Goal: Information Seeking & Learning: Learn about a topic

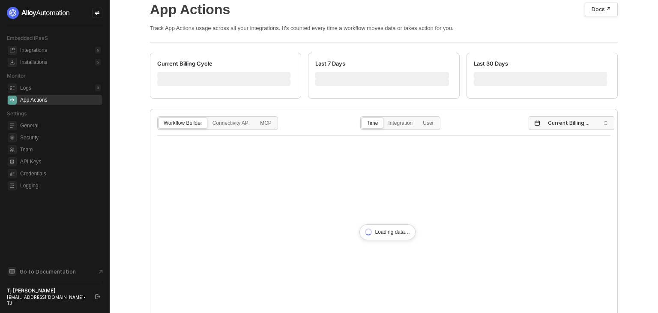
scroll to position [86, 0]
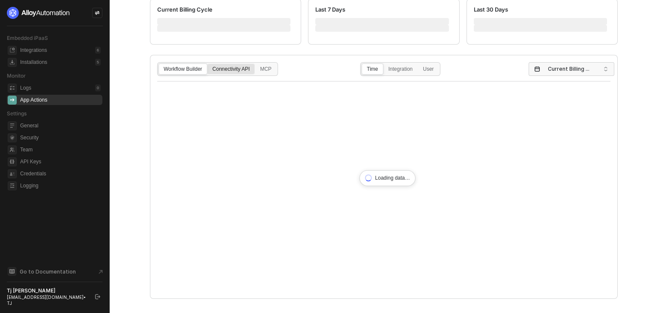
click at [232, 72] on div "Connectivity API" at bounding box center [231, 73] width 47 height 14
click at [208, 64] on input "Connectivity API" at bounding box center [208, 64] width 0 height 0
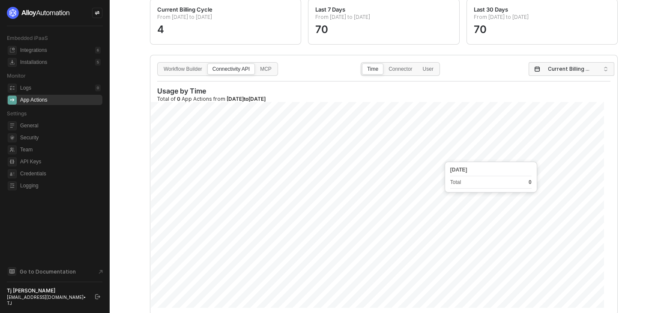
scroll to position [113, 0]
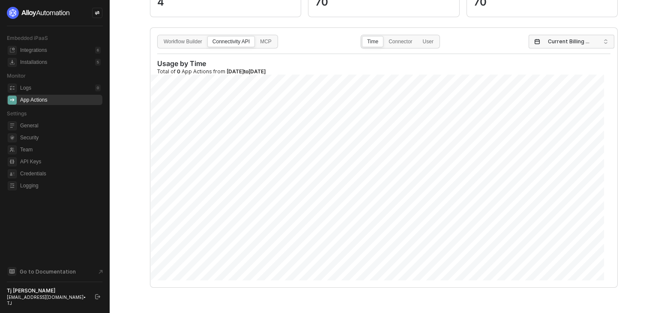
click at [232, 42] on div "Connectivity API" at bounding box center [231, 46] width 47 height 14
click at [208, 36] on input "Connectivity API" at bounding box center [208, 36] width 0 height 0
click at [548, 47] on span "Current Billing Cycle" at bounding box center [573, 41] width 51 height 13
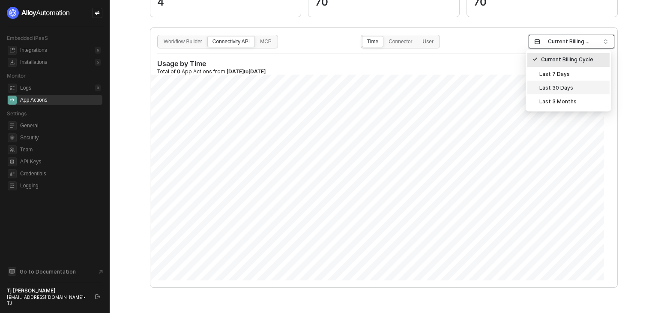
click at [554, 88] on div "Last 30 Days" at bounding box center [569, 87] width 72 height 9
click at [590, 43] on input "search" at bounding box center [568, 42] width 69 height 14
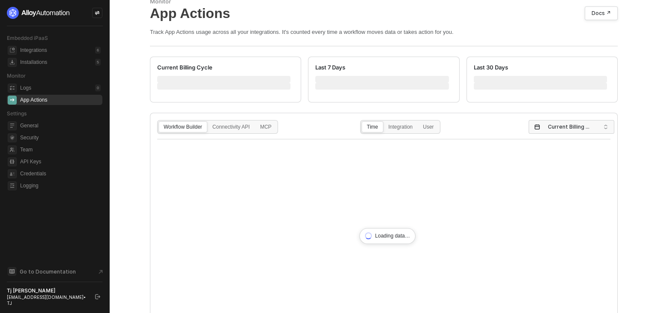
scroll to position [43, 0]
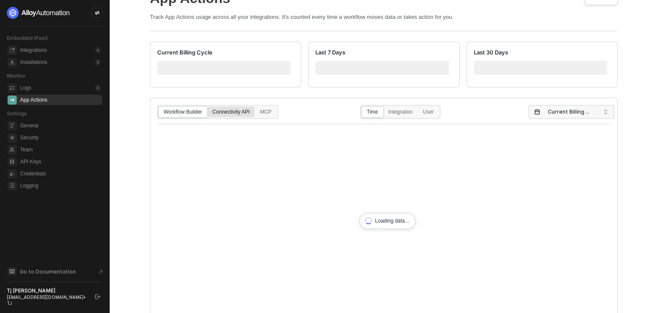
click at [226, 115] on div "Connectivity API" at bounding box center [231, 116] width 47 height 14
click at [208, 107] on input "Connectivity API" at bounding box center [208, 107] width 0 height 0
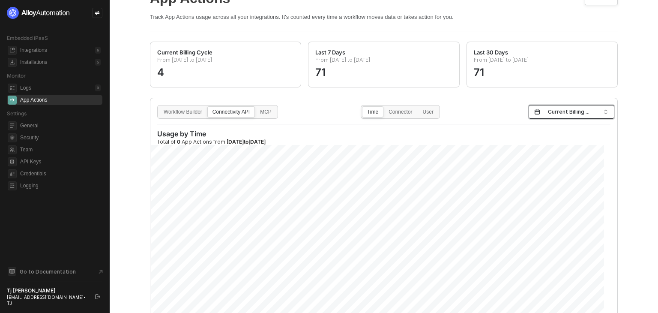
click at [548, 112] on span "Current Billing Cycle" at bounding box center [573, 111] width 51 height 13
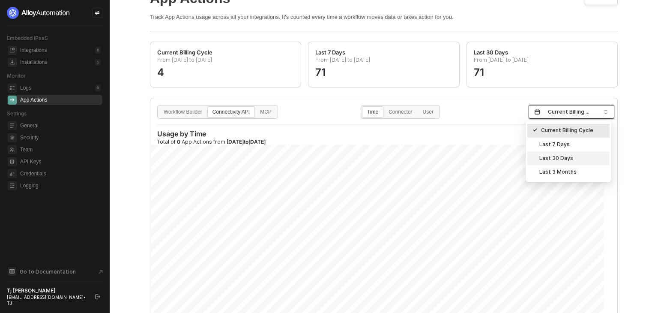
click at [565, 162] on div "Last 30 Days" at bounding box center [569, 157] width 72 height 9
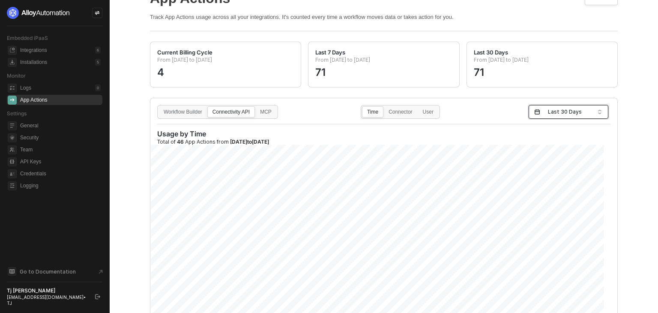
click at [566, 115] on span "Last 30 Days" at bounding box center [570, 111] width 45 height 13
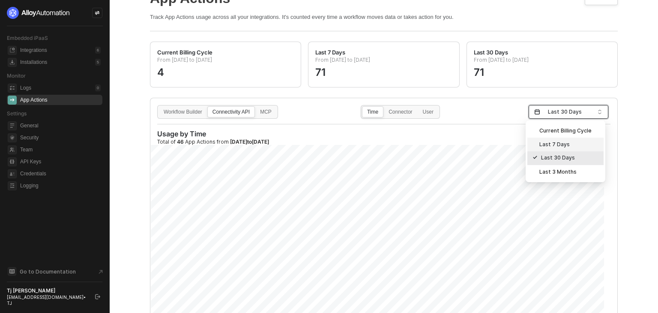
click at [560, 146] on div "Last 7 Days" at bounding box center [566, 144] width 66 height 9
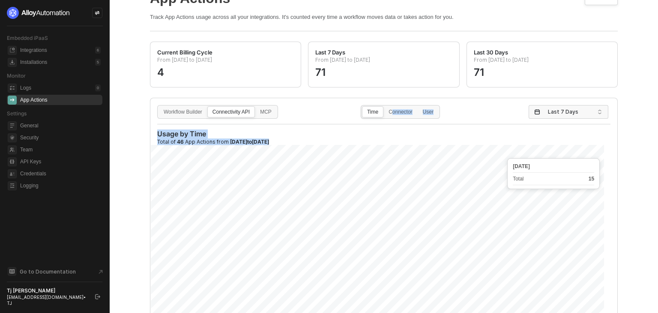
click at [507, 156] on div "Workflow Builder Connectivity API MCP Time Connector User Last 7 Days Usage by …" at bounding box center [383, 227] width 467 height 259
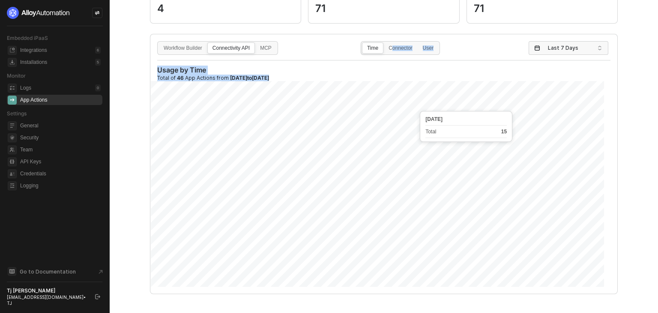
scroll to position [113, 0]
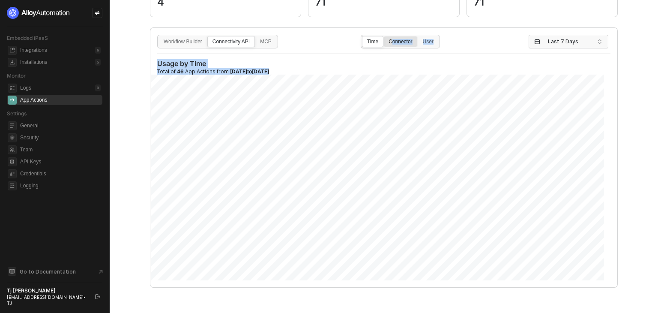
click at [403, 47] on div "Connector" at bounding box center [400, 46] width 33 height 14
click at [384, 36] on input "Connector" at bounding box center [384, 36] width 0 height 0
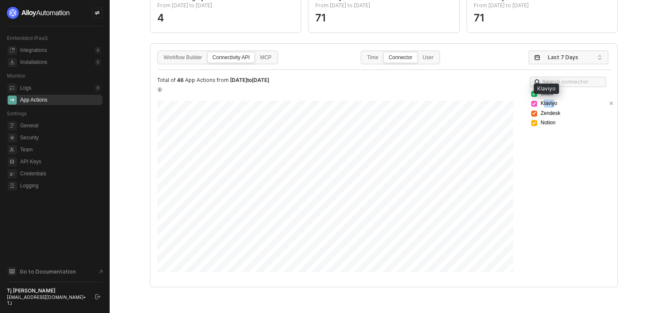
drag, startPoint x: 541, startPoint y: 103, endPoint x: 551, endPoint y: 103, distance: 10.3
click at [551, 103] on span "Klaviyo" at bounding box center [549, 103] width 17 height 8
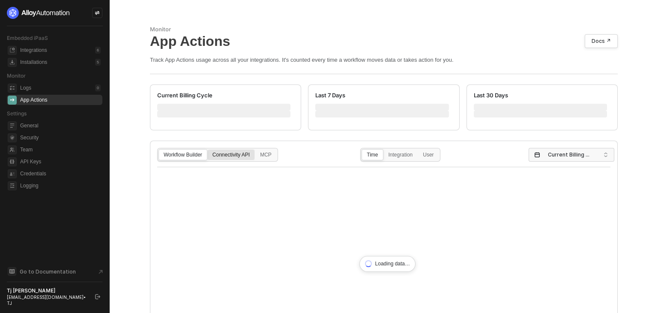
click at [233, 159] on div "Connectivity API" at bounding box center [231, 159] width 47 height 14
click at [208, 150] on input "Connectivity API" at bounding box center [208, 150] width 0 height 0
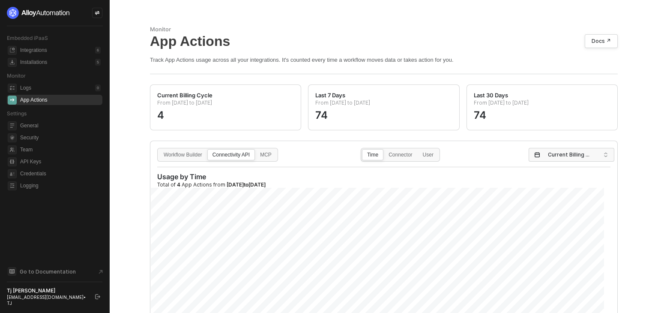
click at [228, 155] on div "Connectivity API" at bounding box center [231, 159] width 47 height 14
click at [208, 150] on input "Connectivity API" at bounding box center [208, 150] width 0 height 0
click at [392, 156] on div "Connector" at bounding box center [400, 159] width 33 height 14
click at [384, 150] on input "Connector" at bounding box center [384, 150] width 0 height 0
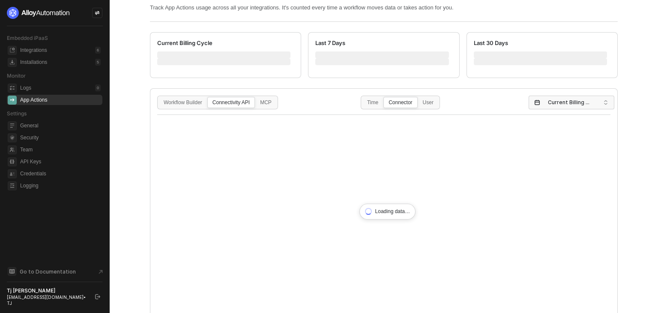
scroll to position [86, 0]
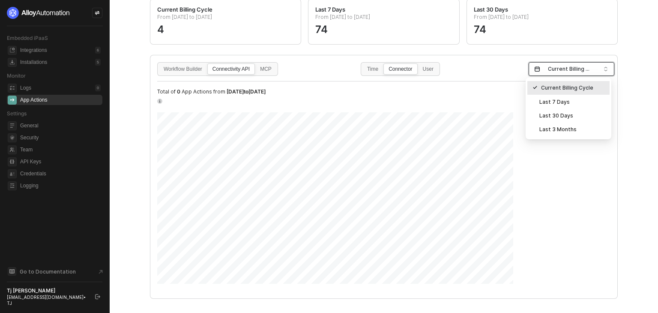
click at [558, 71] on span "Current Billing Cycle" at bounding box center [573, 69] width 51 height 13
click at [560, 99] on div "Last 7 Days" at bounding box center [569, 101] width 72 height 9
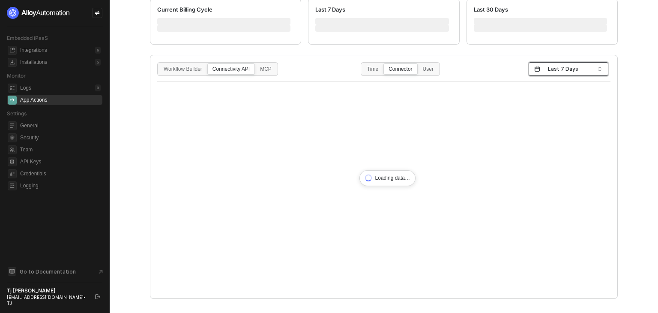
click at [567, 72] on span "Last 7 Days" at bounding box center [570, 69] width 45 height 13
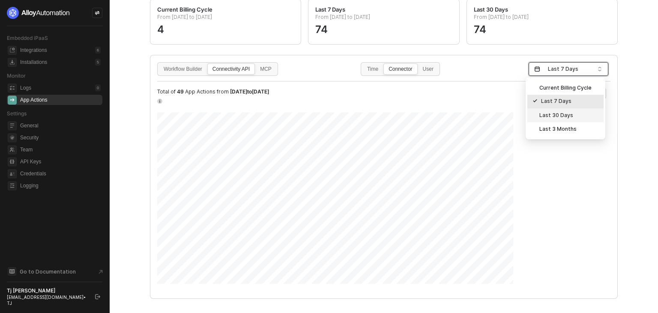
click at [560, 120] on div "Last 30 Days" at bounding box center [565, 115] width 76 height 14
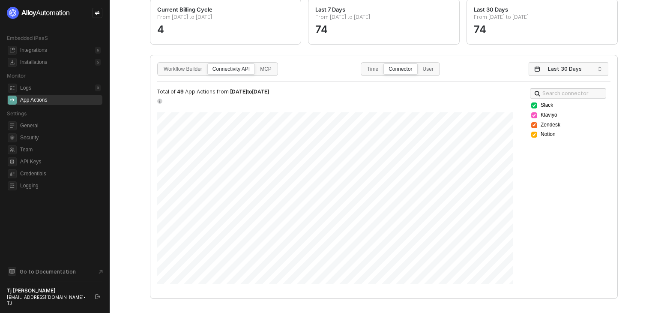
scroll to position [43, 0]
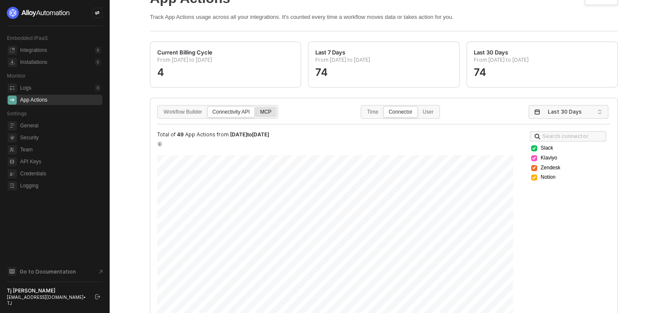
click at [258, 111] on div "MCP" at bounding box center [265, 116] width 21 height 14
click at [255, 107] on input "MCP" at bounding box center [255, 107] width 0 height 0
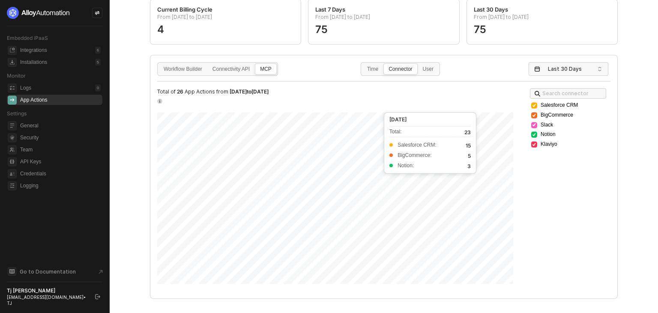
scroll to position [97, 0]
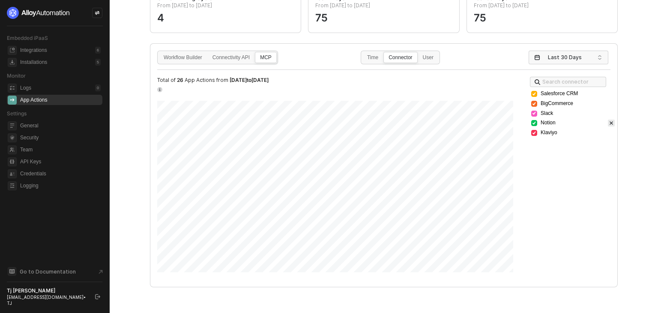
click at [610, 122] on icon "icon-close-small" at bounding box center [611, 122] width 3 height 3
click at [609, 114] on icon "icon-close-small" at bounding box center [611, 113] width 5 height 7
click at [609, 104] on icon "icon-close-small" at bounding box center [611, 103] width 5 height 7
click at [604, 96] on div "Salesforce CRM" at bounding box center [573, 94] width 84 height 8
click at [609, 93] on icon "icon-close-small" at bounding box center [611, 93] width 5 height 7
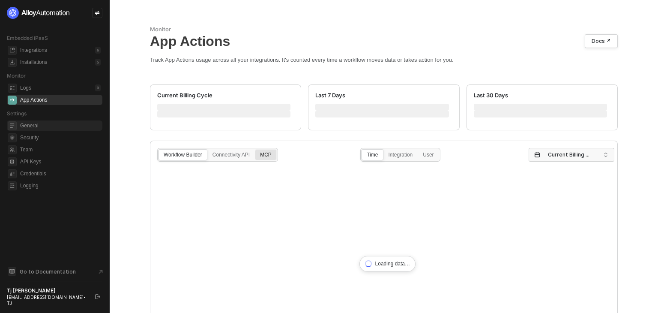
click at [264, 152] on div "MCP" at bounding box center [265, 159] width 21 height 14
click at [255, 150] on input "MCP" at bounding box center [255, 150] width 0 height 0
click at [266, 156] on div "MCP" at bounding box center [265, 159] width 21 height 14
click at [255, 150] on input "MCP" at bounding box center [255, 150] width 0 height 0
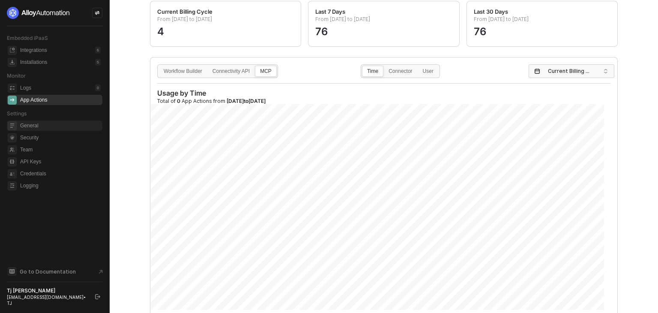
scroll to position [86, 0]
click at [261, 71] on div "MCP" at bounding box center [265, 73] width 21 height 14
click at [255, 64] on input "MCP" at bounding box center [255, 64] width 0 height 0
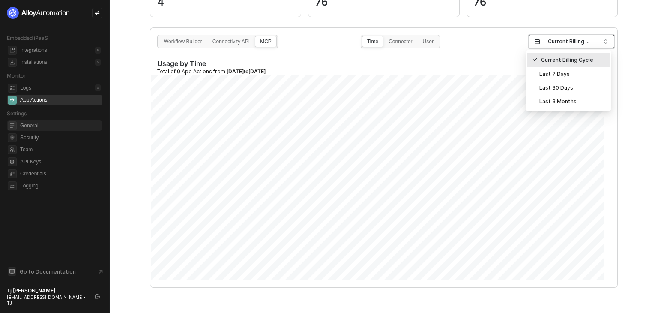
click at [562, 44] on span "Current Billing Cycle" at bounding box center [573, 41] width 51 height 13
click at [557, 86] on div "Last 30 Days" at bounding box center [569, 87] width 72 height 9
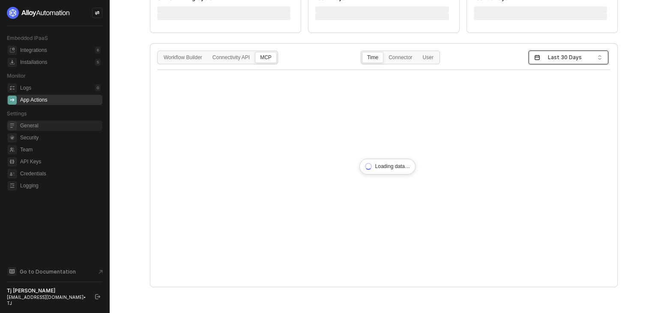
scroll to position [97, 0]
click at [398, 61] on div "Connector" at bounding box center [400, 62] width 33 height 14
click at [384, 52] on input "Connector" at bounding box center [384, 52] width 0 height 0
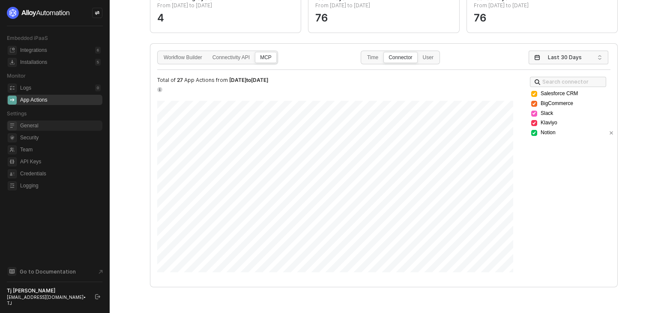
click at [536, 134] on div "Notion" at bounding box center [567, 133] width 72 height 8
click at [532, 132] on icon at bounding box center [534, 132] width 5 height 5
click at [533, 114] on icon at bounding box center [534, 113] width 3 height 2
click at [532, 102] on icon at bounding box center [534, 103] width 5 height 5
click at [532, 93] on icon at bounding box center [534, 93] width 5 height 5
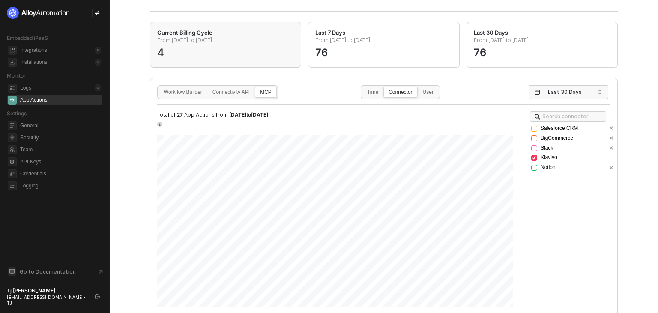
scroll to position [12, 0]
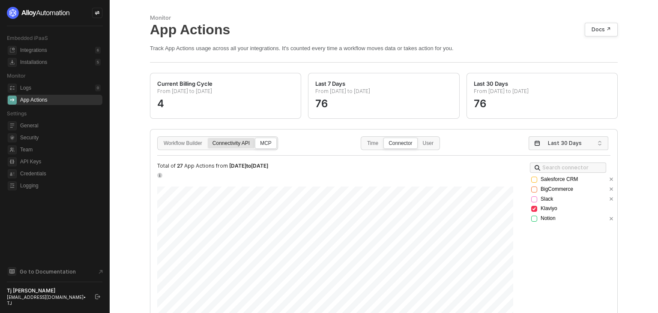
click at [220, 143] on div "Connectivity API" at bounding box center [231, 148] width 47 height 14
click at [208, 138] on input "Connectivity API" at bounding box center [208, 138] width 0 height 0
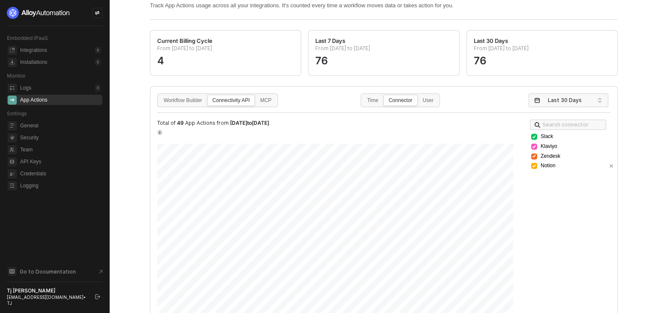
click at [532, 167] on icon at bounding box center [534, 165] width 5 height 5
click at [532, 157] on icon at bounding box center [534, 155] width 5 height 5
click at [534, 163] on div "Notion" at bounding box center [567, 166] width 72 height 8
click at [609, 165] on icon "icon-close-small" at bounding box center [611, 165] width 5 height 7
click at [608, 158] on div at bounding box center [611, 156] width 7 height 7
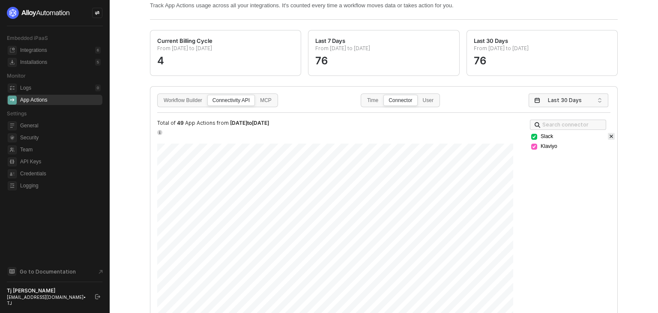
click at [609, 134] on icon "icon-close-small" at bounding box center [611, 136] width 5 height 7
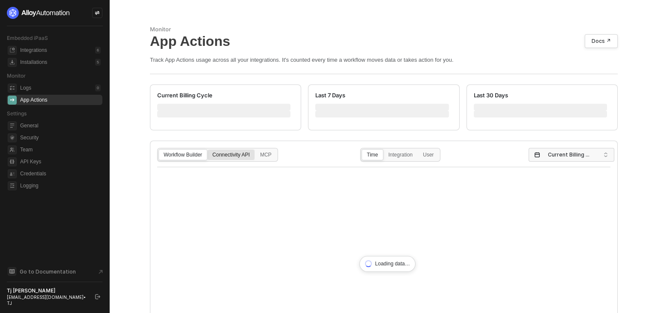
click at [239, 155] on div "Connectivity API" at bounding box center [231, 159] width 47 height 14
click at [208, 150] on input "Connectivity API" at bounding box center [208, 150] width 0 height 0
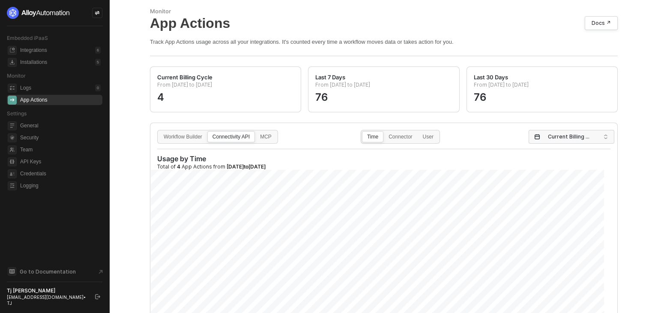
scroll to position [86, 0]
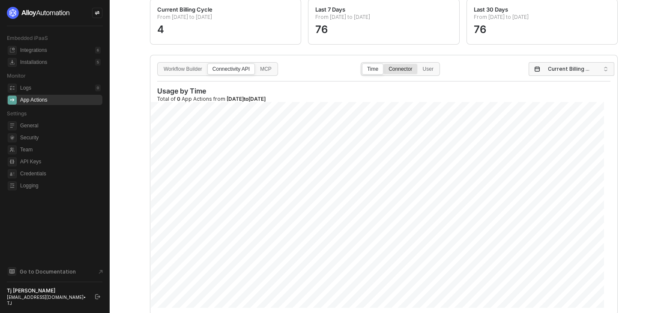
click at [396, 70] on div "Connector" at bounding box center [400, 73] width 33 height 14
click at [384, 64] on input "Connector" at bounding box center [384, 64] width 0 height 0
click at [573, 98] on div "Search connector" at bounding box center [573, 174] width 90 height 174
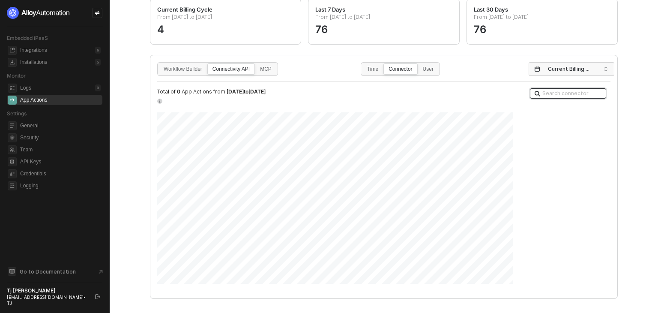
click at [572, 93] on input "search" at bounding box center [567, 93] width 69 height 9
click at [568, 73] on span "Current Billing Cycle" at bounding box center [573, 69] width 51 height 13
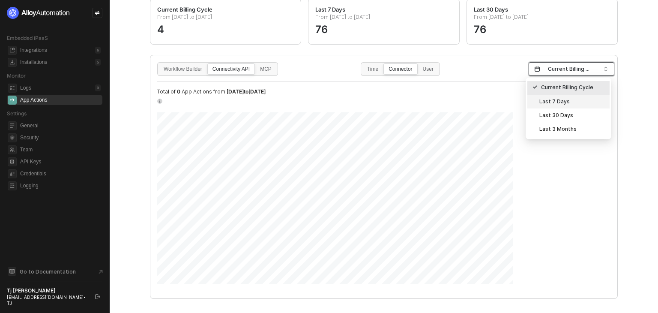
click at [566, 105] on div "Last 7 Days" at bounding box center [569, 101] width 72 height 9
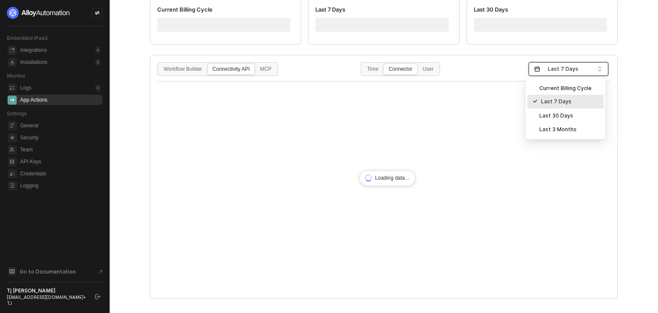
click at [563, 71] on span "Last 7 Days" at bounding box center [570, 69] width 45 height 13
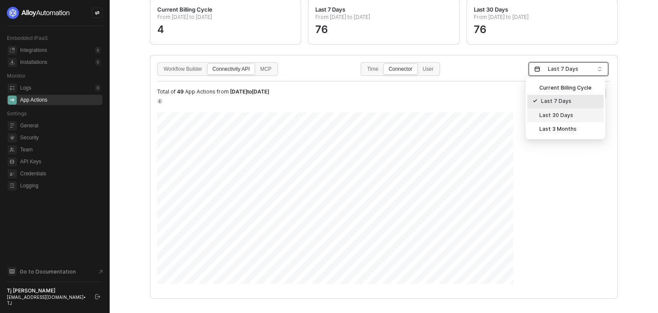
drag, startPoint x: 560, startPoint y: 88, endPoint x: 545, endPoint y: 201, distance: 114.1
click at [544, 198] on body "Embedded iPaaS Integrations 6 Installations 5 Monitor Logs 0 App Actions Settin…" at bounding box center [329, 156] width 658 height 313
click at [572, 87] on div "Current Billing Cycle" at bounding box center [566, 87] width 66 height 9
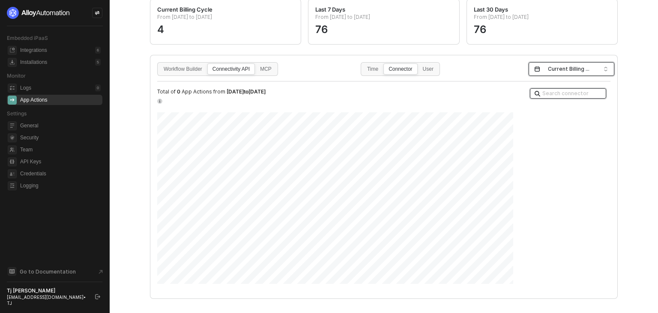
click at [554, 91] on input "search" at bounding box center [567, 93] width 69 height 9
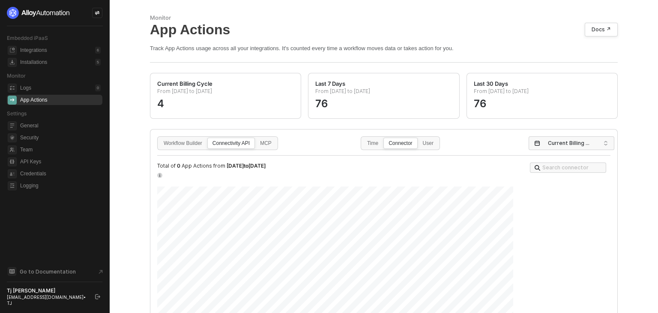
scroll to position [97, 0]
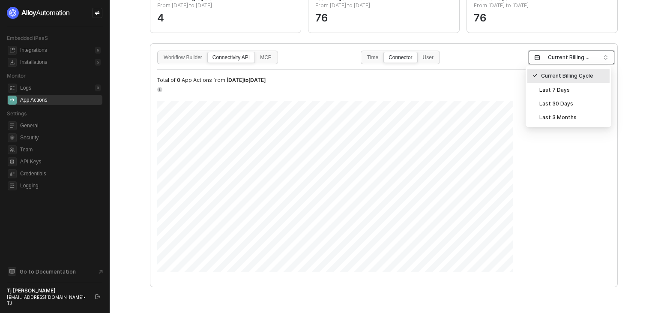
click at [559, 57] on span "Current Billing Cycle" at bounding box center [573, 57] width 51 height 13
click at [555, 87] on div "Last 7 Days" at bounding box center [569, 89] width 72 height 9
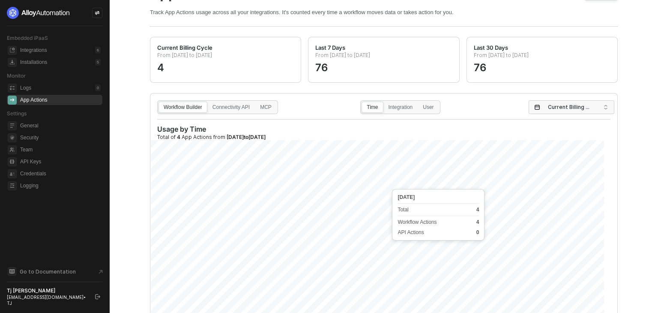
scroll to position [113, 0]
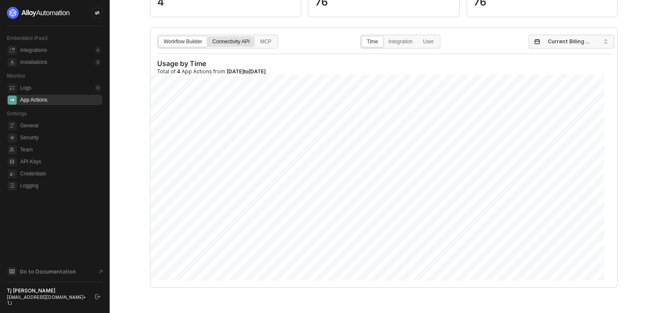
click at [244, 43] on div "Connectivity API" at bounding box center [231, 46] width 47 height 14
click at [208, 36] on input "Connectivity API" at bounding box center [208, 36] width 0 height 0
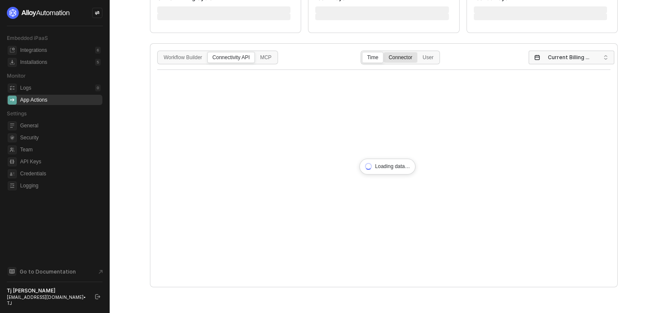
click at [399, 61] on div "Connector" at bounding box center [400, 62] width 33 height 14
click at [384, 52] on input "Connector" at bounding box center [384, 52] width 0 height 0
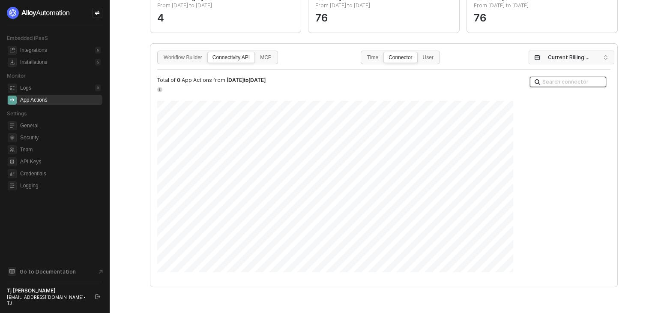
click at [550, 80] on input "search" at bounding box center [567, 81] width 69 height 9
click at [555, 58] on span "Current Billing Cycle" at bounding box center [573, 57] width 51 height 13
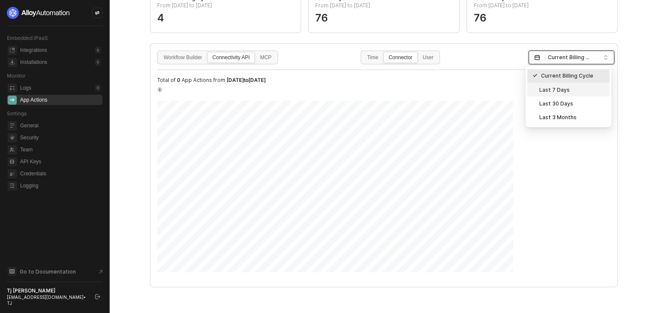
click at [548, 90] on div "Last 7 Days" at bounding box center [569, 89] width 72 height 9
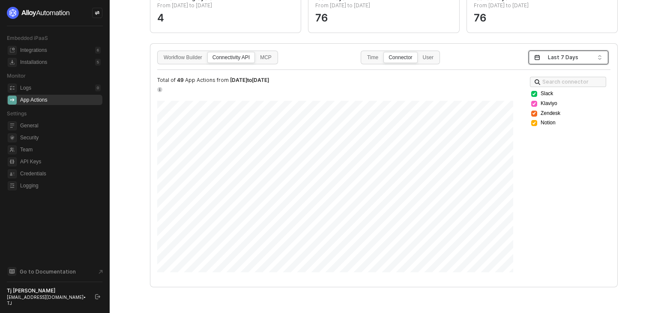
click at [574, 59] on span "Last 7 Days" at bounding box center [570, 57] width 45 height 13
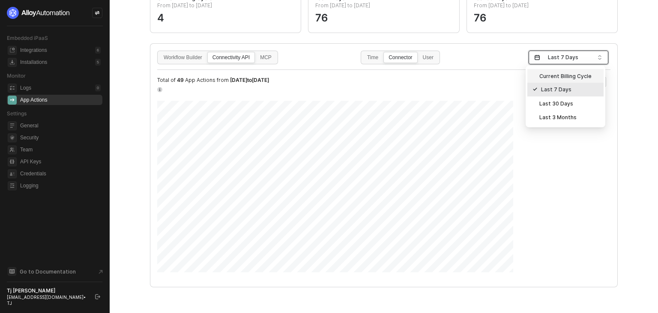
click at [566, 76] on div "Current Billing Cycle" at bounding box center [566, 75] width 66 height 9
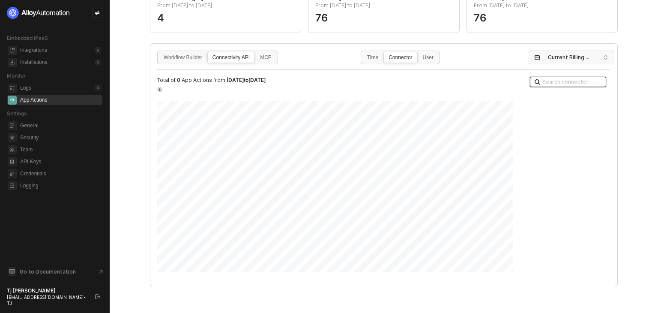
click at [538, 84] on input "search" at bounding box center [567, 81] width 69 height 9
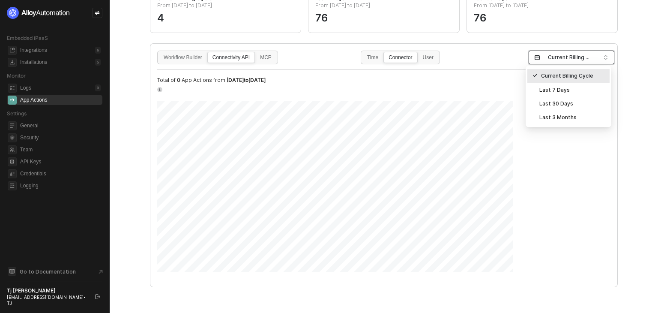
click at [558, 60] on span "Current Billing Cycle" at bounding box center [573, 57] width 51 height 13
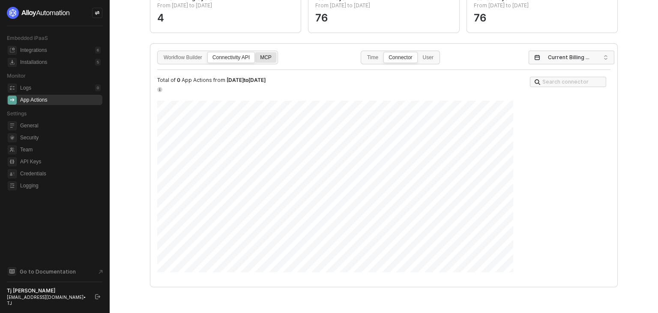
click at [266, 58] on div "MCP" at bounding box center [265, 62] width 21 height 14
click at [255, 52] on input "MCP" at bounding box center [255, 52] width 0 height 0
click at [545, 79] on input "search" at bounding box center [567, 81] width 69 height 9
click at [555, 46] on div "Workflow Builder Connectivity API MCP Time Connector User Current Billing Cycle…" at bounding box center [383, 161] width 467 height 235
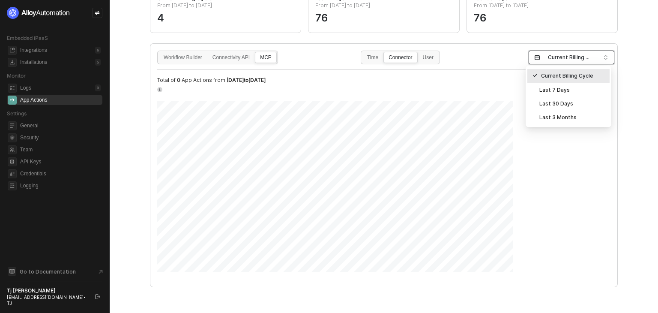
click at [555, 53] on span "Current Billing Cycle" at bounding box center [573, 57] width 51 height 13
click at [567, 105] on div "Last 30 Days" at bounding box center [569, 103] width 72 height 9
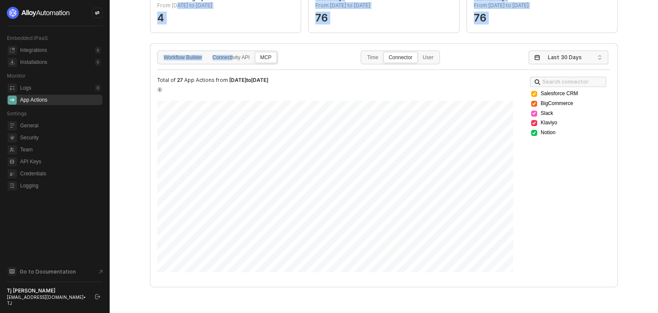
scroll to position [0, 0]
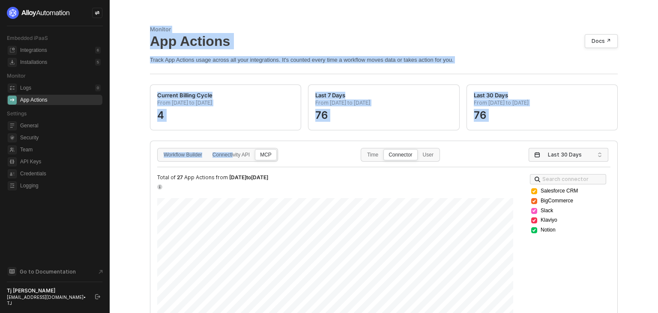
drag, startPoint x: 231, startPoint y: 56, endPoint x: 72, endPoint y: -37, distance: 184.7
click at [72, 0] on html "Embedded iPaaS Integrations 6 Installations 5 Monitor Logs 0 App Actions Settin…" at bounding box center [329, 156] width 658 height 313
click at [222, 156] on div "Connectivity API" at bounding box center [231, 159] width 47 height 14
click at [208, 150] on input "Connectivity API" at bounding box center [208, 150] width 0 height 0
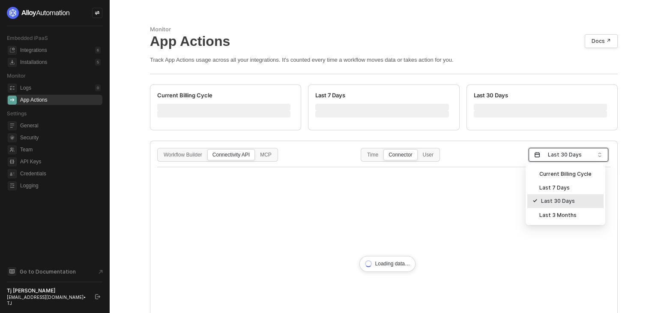
click at [567, 156] on span "Last 30 Days" at bounding box center [570, 154] width 45 height 13
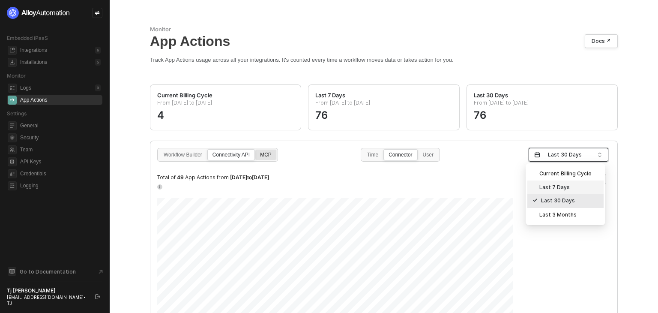
click at [270, 154] on div "MCP" at bounding box center [265, 159] width 21 height 14
click at [255, 150] on input "MCP" at bounding box center [255, 150] width 0 height 0
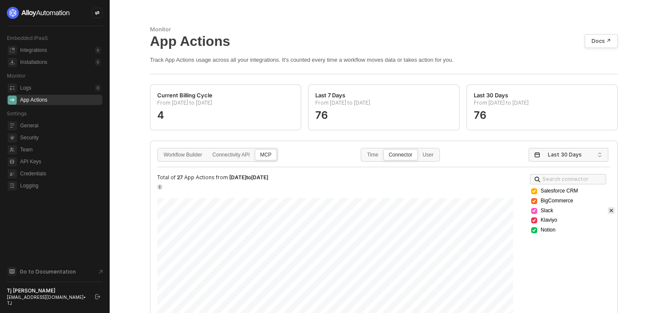
click at [610, 209] on icon "icon-close-small" at bounding box center [611, 210] width 3 height 3
click at [610, 201] on icon "icon-close-small" at bounding box center [611, 200] width 3 height 3
click at [610, 189] on icon "icon-close-small" at bounding box center [611, 190] width 3 height 3
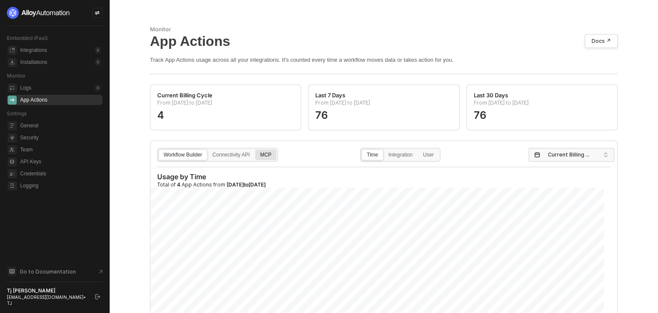
click at [266, 157] on div "MCP" at bounding box center [265, 159] width 21 height 14
click at [255, 150] on input "MCP" at bounding box center [255, 150] width 0 height 0
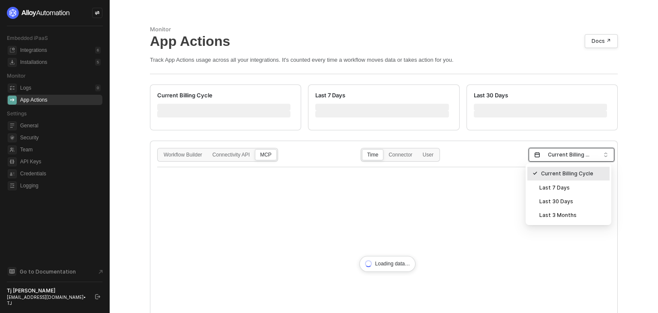
click at [541, 159] on input "search" at bounding box center [571, 155] width 75 height 14
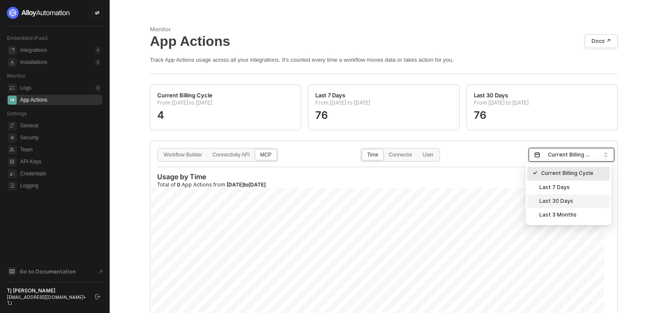
click at [554, 199] on div "Last 30 Days" at bounding box center [569, 200] width 72 height 9
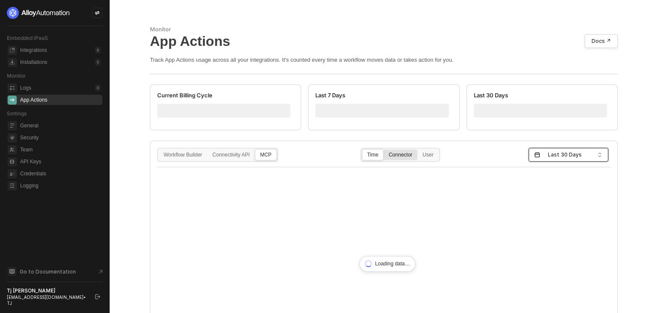
click at [392, 153] on div "Connector" at bounding box center [400, 159] width 33 height 14
click at [384, 150] on input "Connector" at bounding box center [384, 150] width 0 height 0
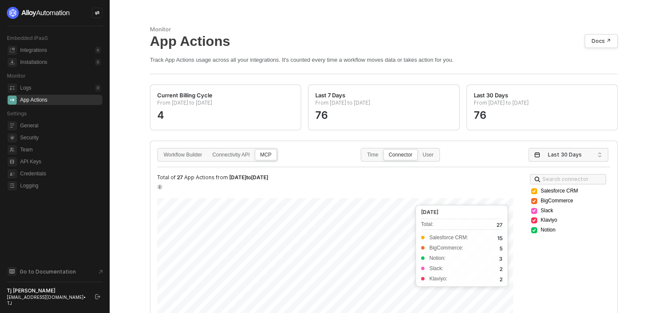
scroll to position [86, 0]
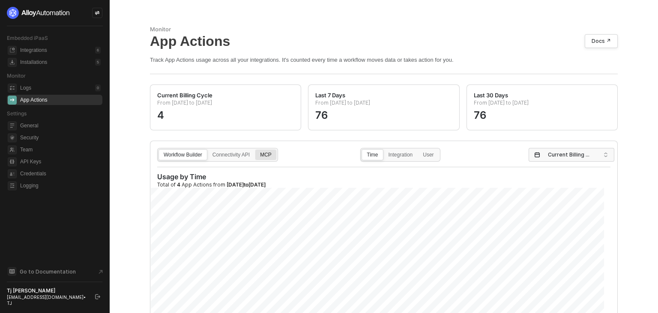
click at [269, 154] on div "MCP" at bounding box center [265, 159] width 21 height 14
click at [255, 150] on input "MCP" at bounding box center [255, 150] width 0 height 0
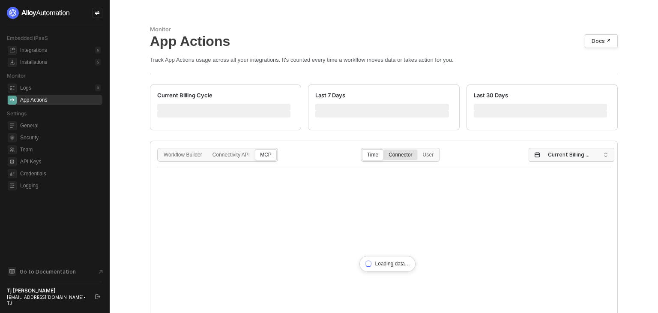
click at [399, 153] on div "Connector" at bounding box center [400, 159] width 33 height 14
click at [384, 150] on input "Connector" at bounding box center [384, 150] width 0 height 0
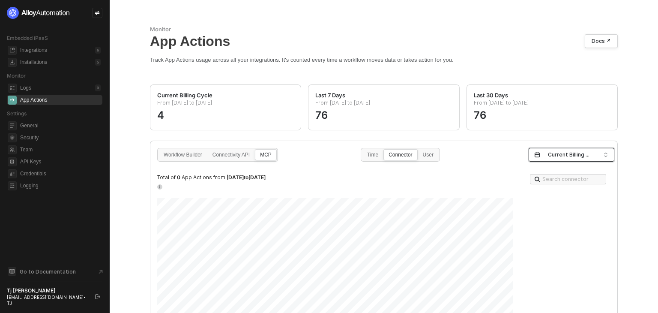
click at [550, 151] on span "Current Billing Cycle" at bounding box center [573, 154] width 51 height 13
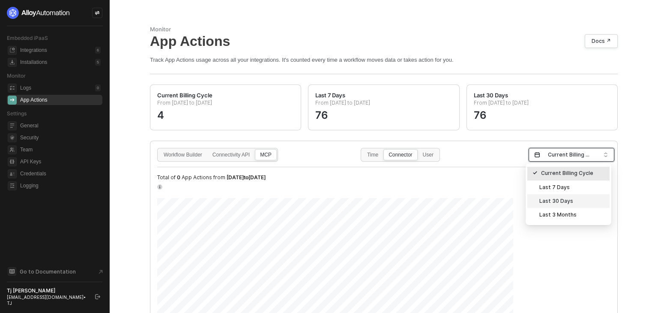
click at [572, 198] on div "Last 30 Days" at bounding box center [569, 200] width 72 height 9
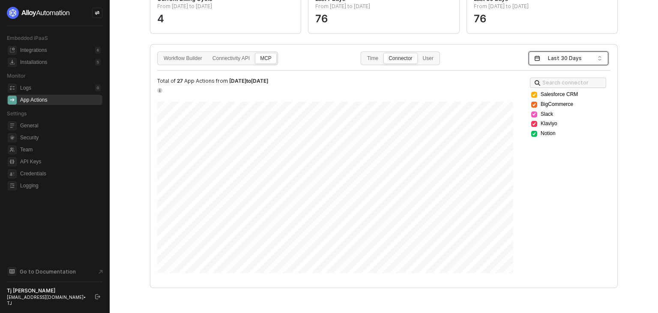
scroll to position [97, 0]
click at [228, 59] on div "Connectivity API" at bounding box center [231, 62] width 47 height 14
click at [208, 52] on input "Connectivity API" at bounding box center [208, 52] width 0 height 0
click at [610, 116] on icon "icon-close-small" at bounding box center [611, 113] width 5 height 7
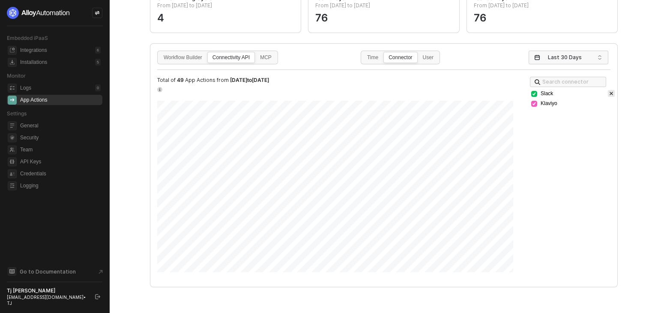
click at [610, 94] on icon "icon-close-small" at bounding box center [611, 93] width 3 height 3
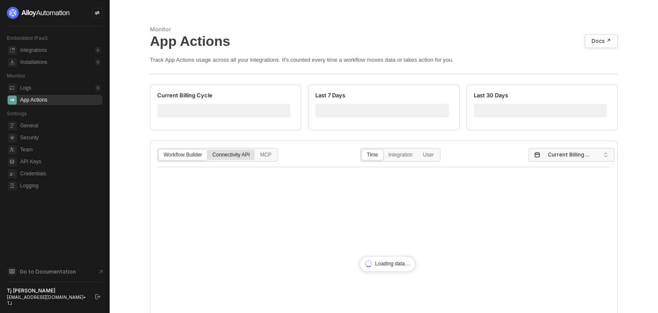
click at [222, 155] on div "Connectivity API" at bounding box center [231, 159] width 47 height 14
click at [208, 150] on input "Connectivity API" at bounding box center [208, 150] width 0 height 0
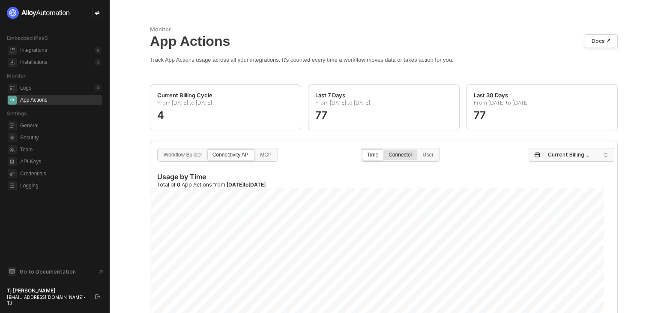
click at [399, 153] on div "Connector" at bounding box center [400, 159] width 33 height 14
click at [384, 150] on input "Connector" at bounding box center [384, 150] width 0 height 0
click at [557, 156] on span "Current Billing Cycle" at bounding box center [573, 154] width 51 height 13
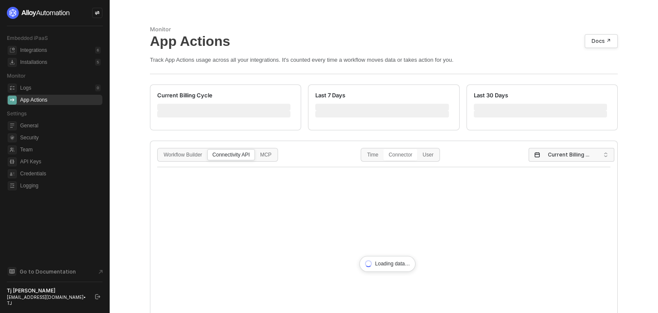
scroll to position [86, 0]
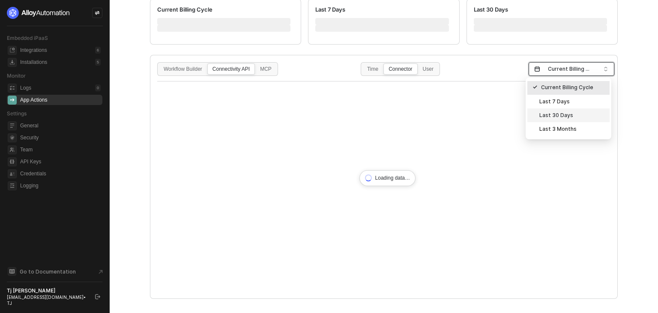
click at [557, 116] on div "Last 30 Days" at bounding box center [569, 115] width 72 height 9
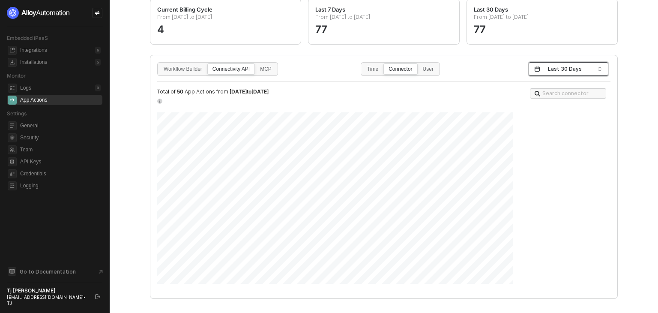
scroll to position [97, 0]
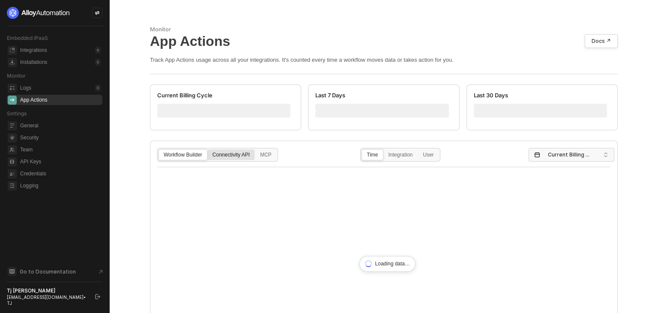
click at [225, 157] on div "Connectivity API" at bounding box center [231, 159] width 47 height 14
click at [208, 150] on input "Connectivity API" at bounding box center [208, 150] width 0 height 0
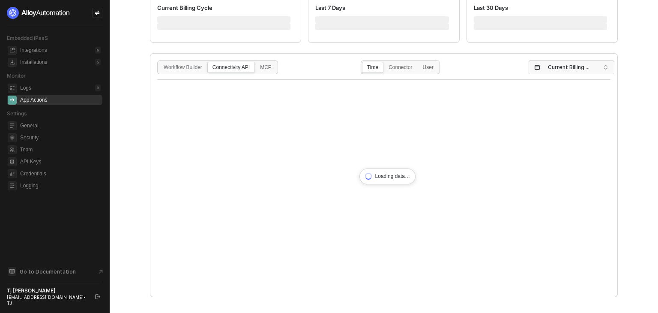
scroll to position [97, 0]
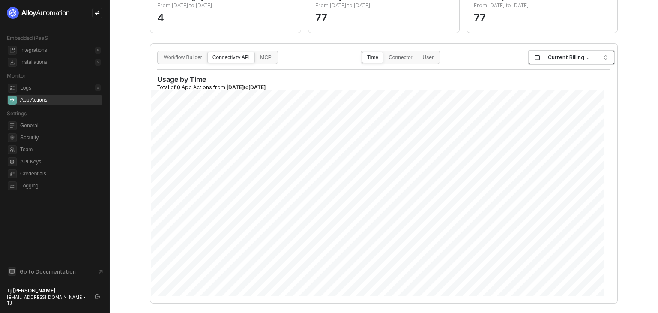
click at [579, 57] on span "Current Billing Cycle" at bounding box center [573, 57] width 51 height 13
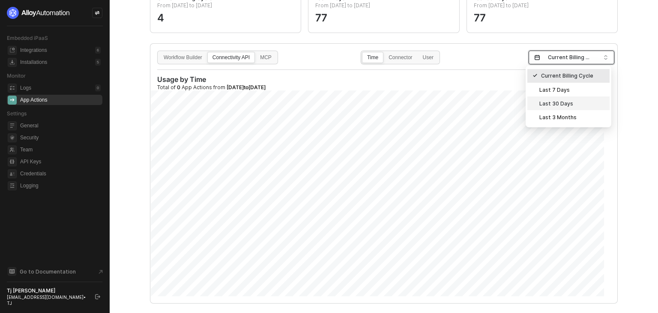
click at [556, 105] on div "Last 30 Days" at bounding box center [569, 103] width 72 height 9
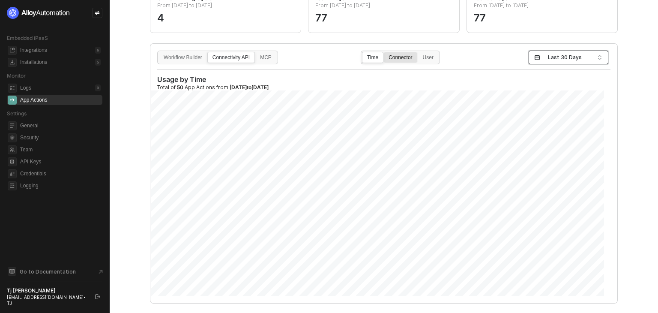
click at [402, 55] on div "Connector" at bounding box center [400, 62] width 33 height 14
click at [384, 52] on input "Connector" at bounding box center [384, 52] width 0 height 0
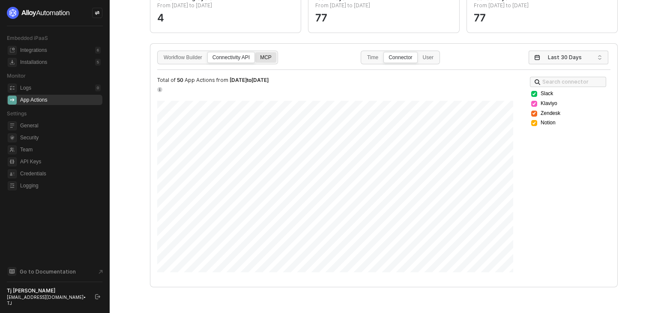
click at [269, 57] on div "MCP" at bounding box center [265, 62] width 21 height 14
click at [255, 52] on input "MCP" at bounding box center [255, 52] width 0 height 0
click at [326, 74] on div "Workflow Builder Connectivity API MCP Time Connector User Last 30 Days Total of…" at bounding box center [383, 161] width 467 height 235
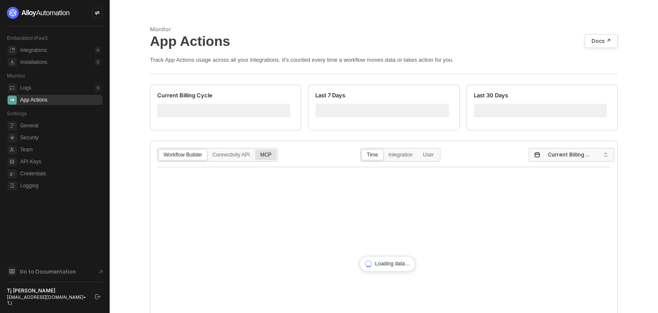
click at [264, 159] on div "MCP" at bounding box center [265, 159] width 21 height 14
click at [255, 150] on input "MCP" at bounding box center [255, 150] width 0 height 0
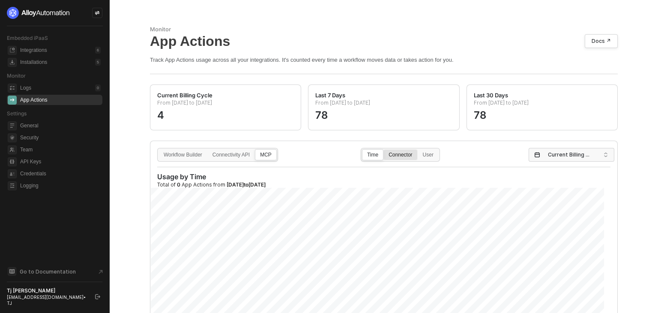
click at [405, 157] on div "Connector" at bounding box center [400, 159] width 33 height 14
click at [384, 150] on input "Connector" at bounding box center [384, 150] width 0 height 0
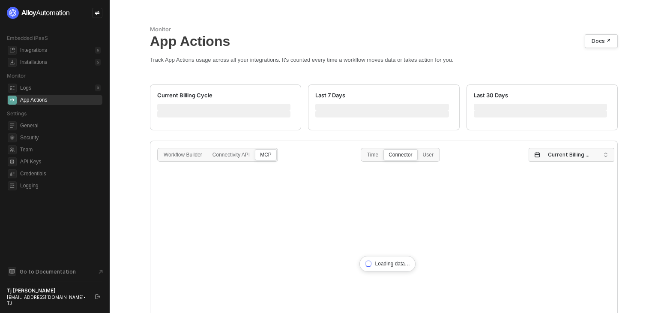
click at [575, 147] on div "Workflow Builder Connectivity API MCP Time Connector User Current Billing Cycle…" at bounding box center [383, 160] width 467 height 38
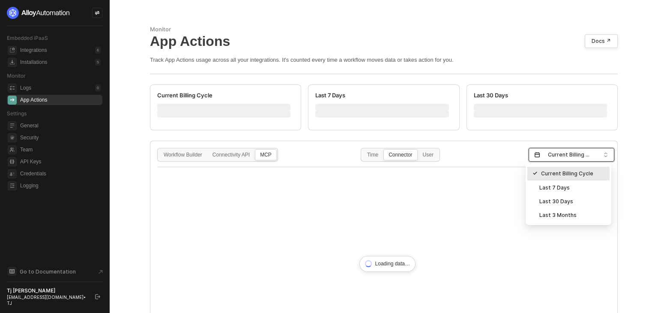
click at [575, 154] on span "Current Billing Cycle" at bounding box center [573, 154] width 51 height 13
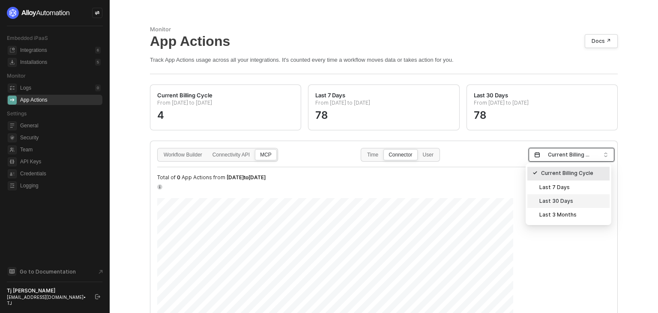
click at [557, 203] on div "Last 30 Days" at bounding box center [569, 200] width 72 height 9
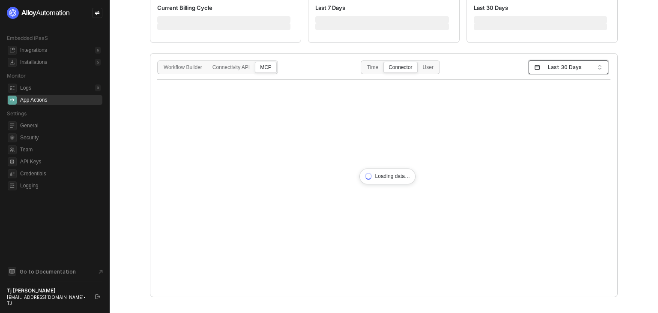
scroll to position [97, 0]
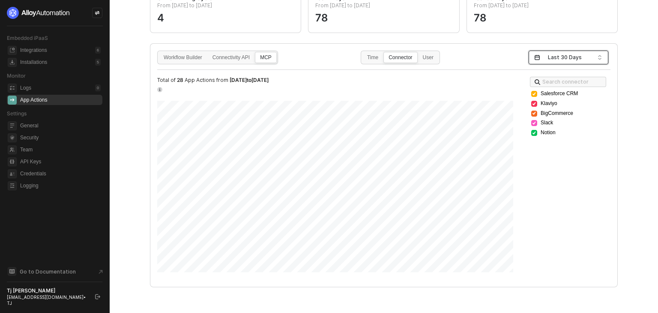
click at [612, 93] on div "Search connector Salesforce CRM Klaviyo BigCommerce Slack Notion" at bounding box center [573, 162] width 90 height 174
click at [610, 93] on icon "icon-close-small" at bounding box center [611, 93] width 3 height 3
click at [609, 104] on icon "icon-close-small" at bounding box center [611, 103] width 5 height 7
click at [609, 100] on icon "icon-close-small" at bounding box center [611, 103] width 5 height 7
click at [609, 104] on icon "icon-close-small" at bounding box center [611, 103] width 5 height 7
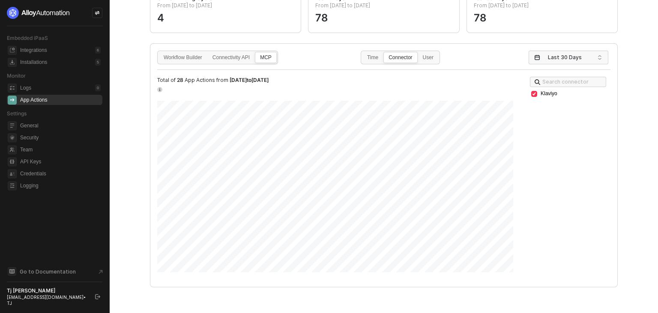
drag, startPoint x: 9, startPoint y: 100, endPoint x: 0, endPoint y: 105, distance: 10.5
click at [0, 105] on aside "Embedded iPaaS Integrations 6 Installations 5 Monitor Logs 0 App Actions Settin…" at bounding box center [55, 156] width 110 height 313
